Goal: Information Seeking & Learning: Learn about a topic

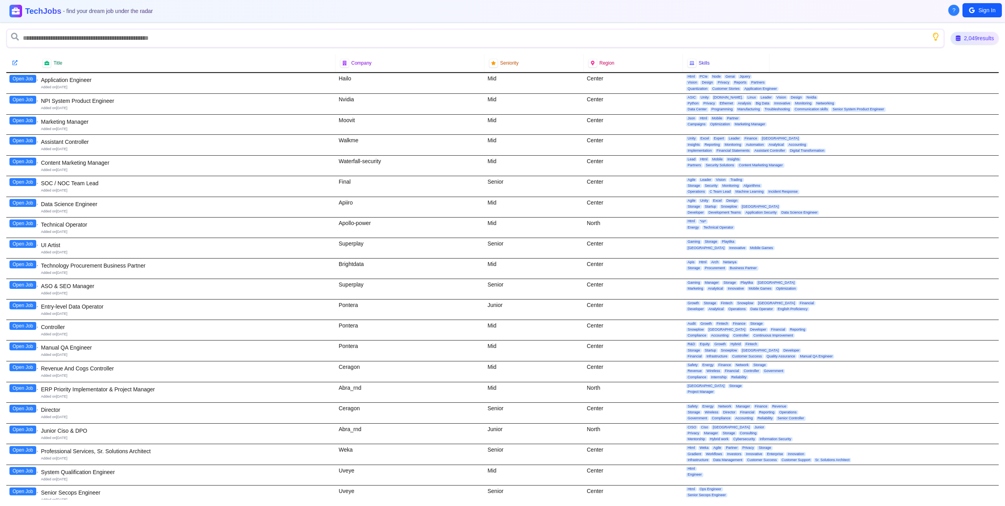
click at [14, 62] on icon at bounding box center [14, 62] width 5 height 5
click at [14, 61] on icon at bounding box center [15, 63] width 6 height 6
click at [975, 35] on div "2,049 results" at bounding box center [975, 38] width 48 height 13
click at [988, 3] on header "TechJobs - find your dream job under the radar" at bounding box center [502, 11] width 1005 height 22
click at [986, 11] on button "Sign In" at bounding box center [981, 10] width 39 height 14
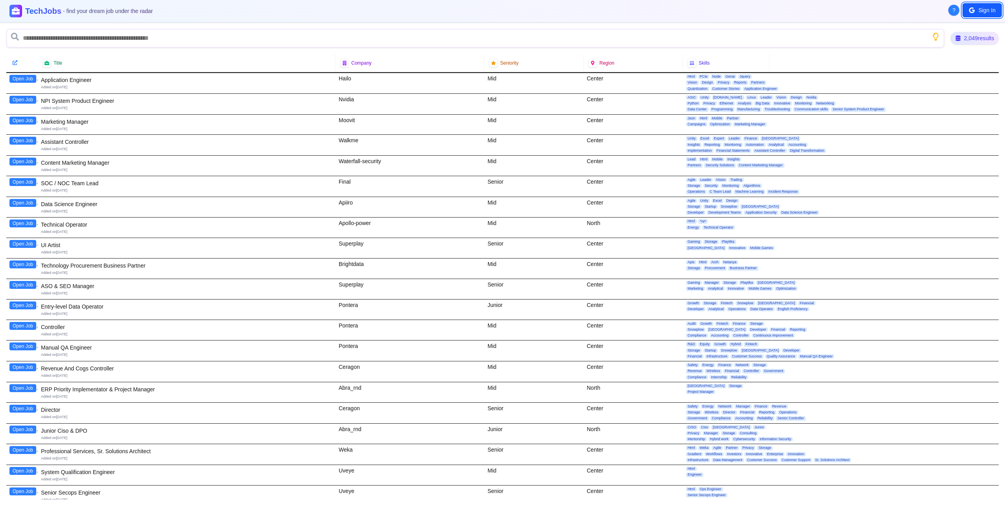
click at [978, 11] on button "Sign In" at bounding box center [981, 10] width 39 height 14
click at [15, 9] on icon at bounding box center [16, 11] width 10 height 10
click at [86, 14] on span "- find your dream job under the radar" at bounding box center [108, 11] width 93 height 6
click at [358, 65] on span "Company" at bounding box center [361, 63] width 20 height 6
click at [344, 63] on icon at bounding box center [344, 62] width 5 height 5
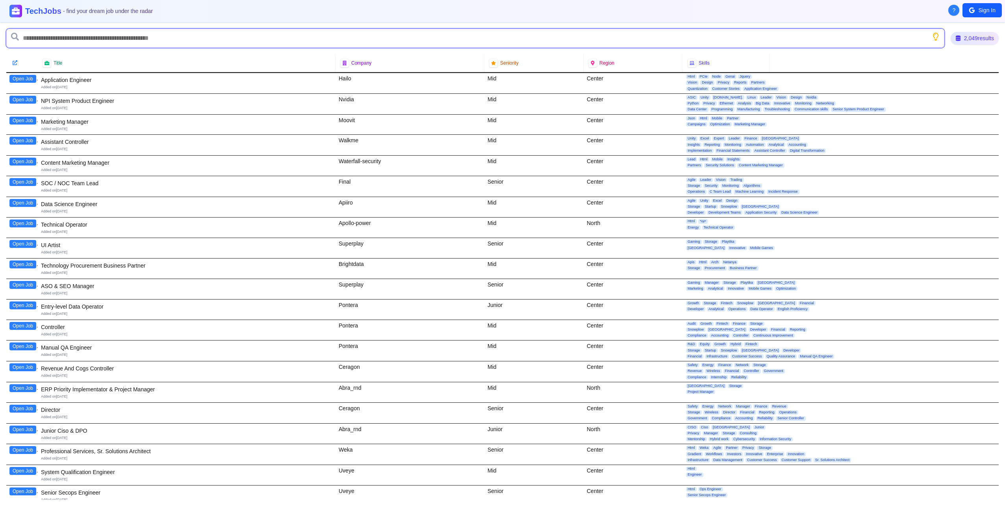
click at [227, 38] on input "text" at bounding box center [475, 38] width 938 height 19
type input "*********"
